Goal: Find specific page/section: Find specific page/section

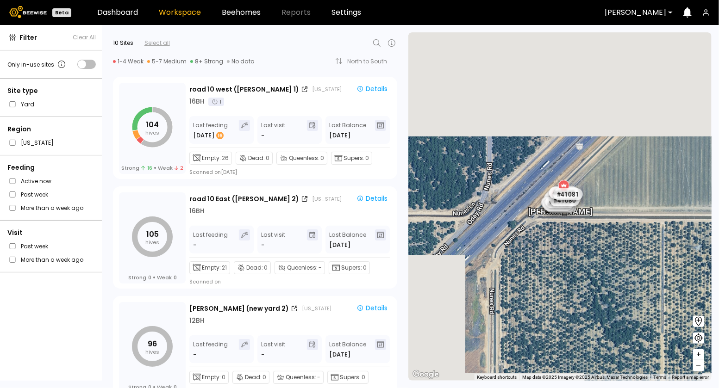
scroll to position [311, 0]
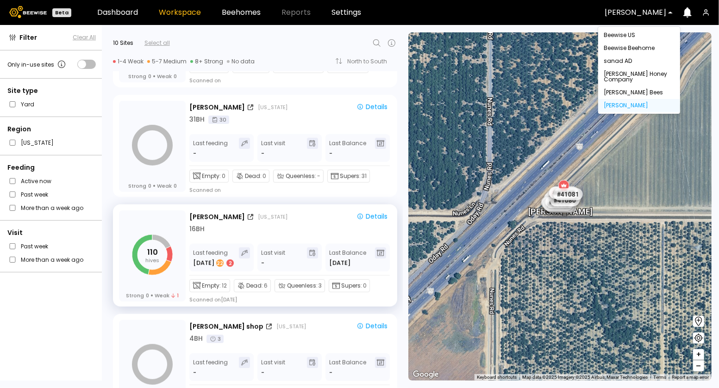
click at [672, 12] on div at bounding box center [675, 12] width 7 height 21
click at [647, 52] on div "Beewise Beehome" at bounding box center [639, 48] width 82 height 13
click at [628, 48] on div "Beewise Beehome" at bounding box center [638, 48] width 71 height 6
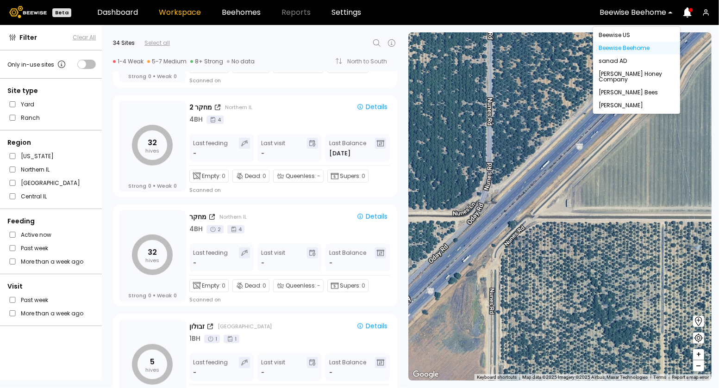
click at [676, 12] on div at bounding box center [675, 12] width 7 height 7
click at [615, 36] on div "Beewise US" at bounding box center [636, 35] width 76 height 6
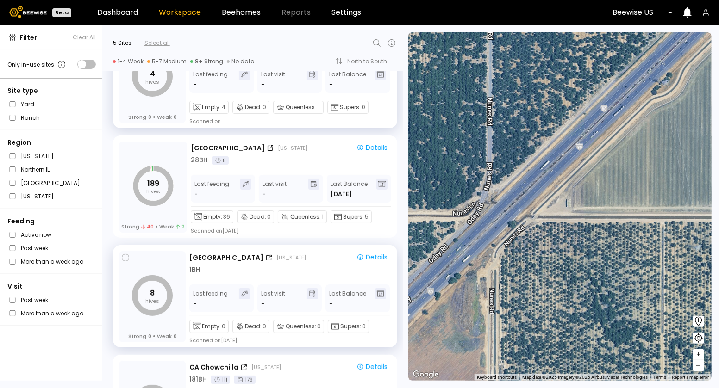
scroll to position [52, 0]
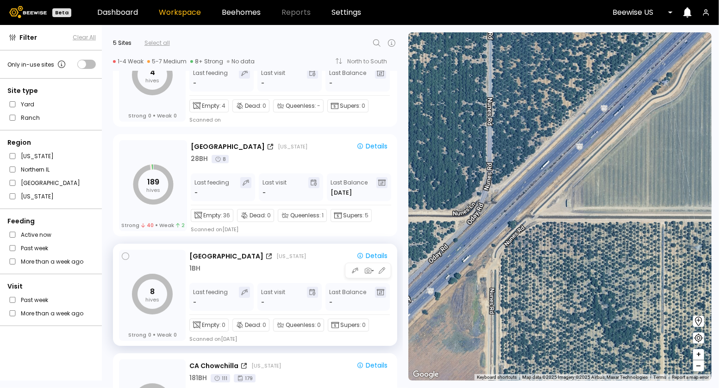
click at [212, 266] on div "1 BH" at bounding box center [290, 269] width 202 height 10
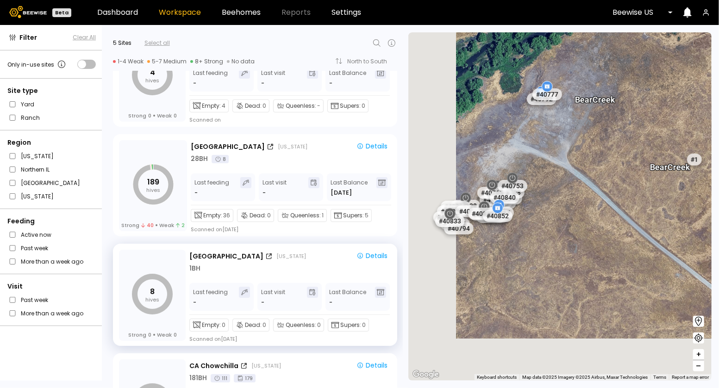
drag, startPoint x: 487, startPoint y: 227, endPoint x: 554, endPoint y: 125, distance: 122.6
click at [555, 125] on div "# 41247 # 41267 # 41234 # 41187 # 41204 # 41186 # 41236 # 41203 # 41191 # 41325…" at bounding box center [559, 206] width 303 height 348
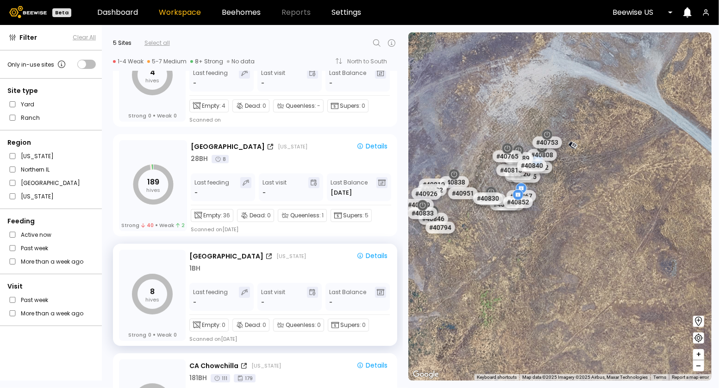
drag, startPoint x: 461, startPoint y: 239, endPoint x: 494, endPoint y: 239, distance: 33.3
click at [470, 239] on div "# 40794" at bounding box center [455, 233] width 30 height 12
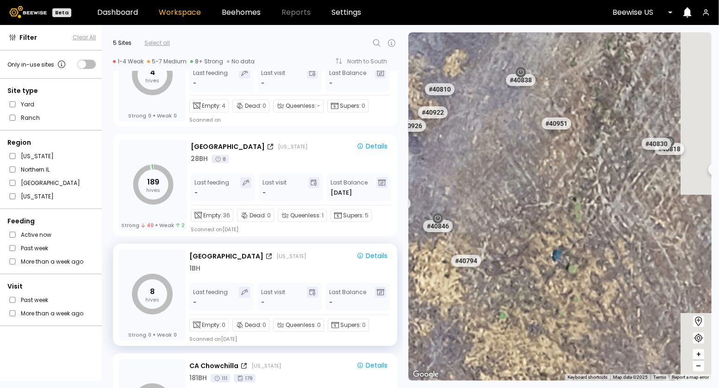
drag, startPoint x: 524, startPoint y: 130, endPoint x: 403, endPoint y: 175, distance: 128.8
click at [403, 175] on div "← Move left → Move right ↑ Move up ↓ Move down + Zoom in - Zoom out Home Jump l…" at bounding box center [561, 206] width 316 height 363
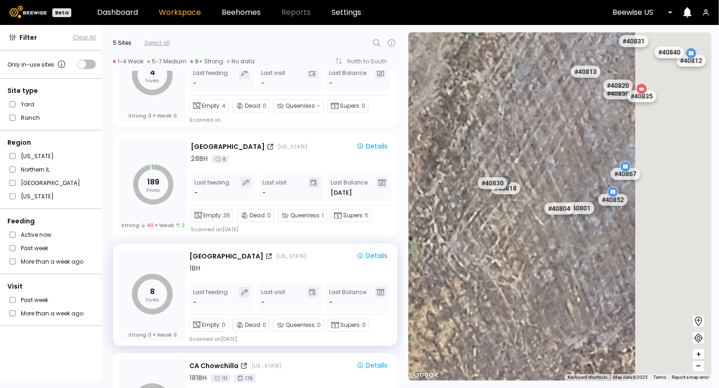
drag, startPoint x: 512, startPoint y: 202, endPoint x: 407, endPoint y: 211, distance: 105.0
click at [408, 211] on div "← Move left → Move right ↑ Move up ↓ Move down + Zoom in - Zoom out Home Jump l…" at bounding box center [561, 206] width 316 height 363
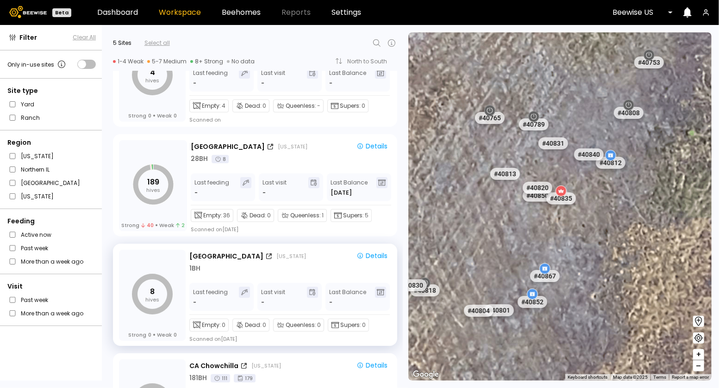
drag, startPoint x: 454, startPoint y: 167, endPoint x: 478, endPoint y: 255, distance: 91.6
click at [478, 255] on div "# 41247 # 41267 # 41234 # 41187 # 41204 # 41186 # 41236 # 41203 # 41191 # 41325…" at bounding box center [559, 206] width 303 height 348
click at [195, 268] on div "1 BH" at bounding box center [194, 269] width 11 height 10
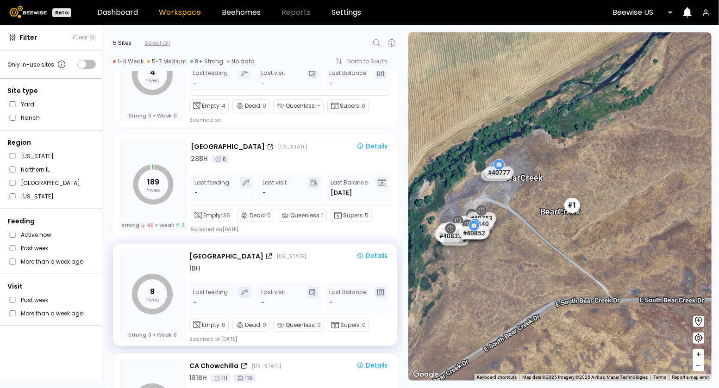
click at [574, 208] on div "# 1" at bounding box center [572, 205] width 16 height 15
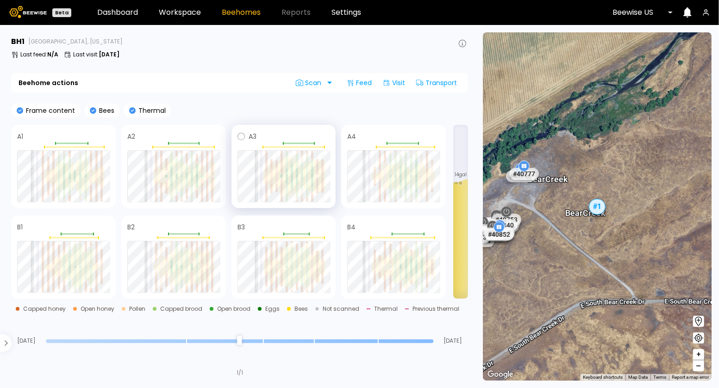
click at [299, 187] on div at bounding box center [296, 176] width 5 height 37
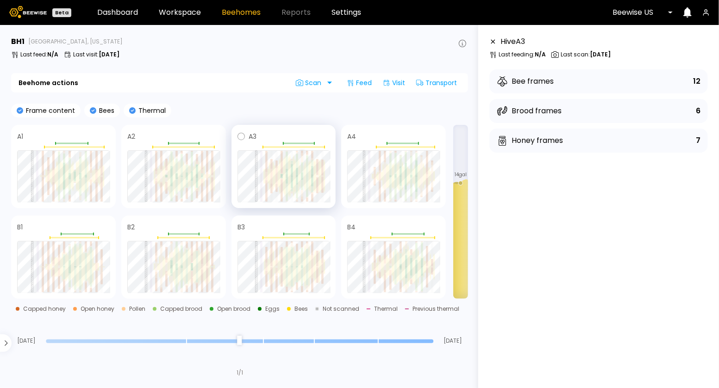
click at [301, 184] on div at bounding box center [302, 185] width 2 height 10
